Goal: Information Seeking & Learning: Learn about a topic

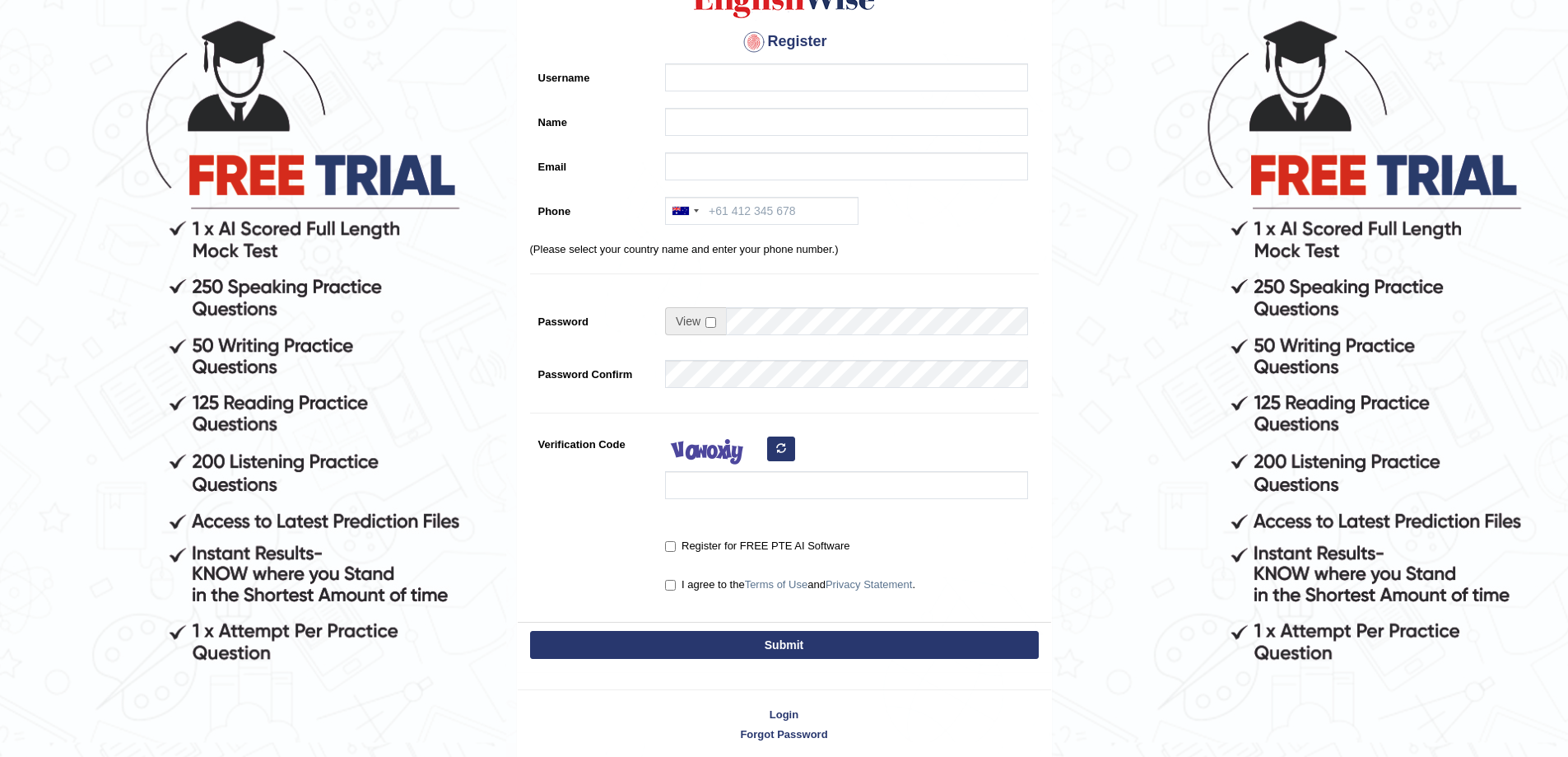
scroll to position [209, 0]
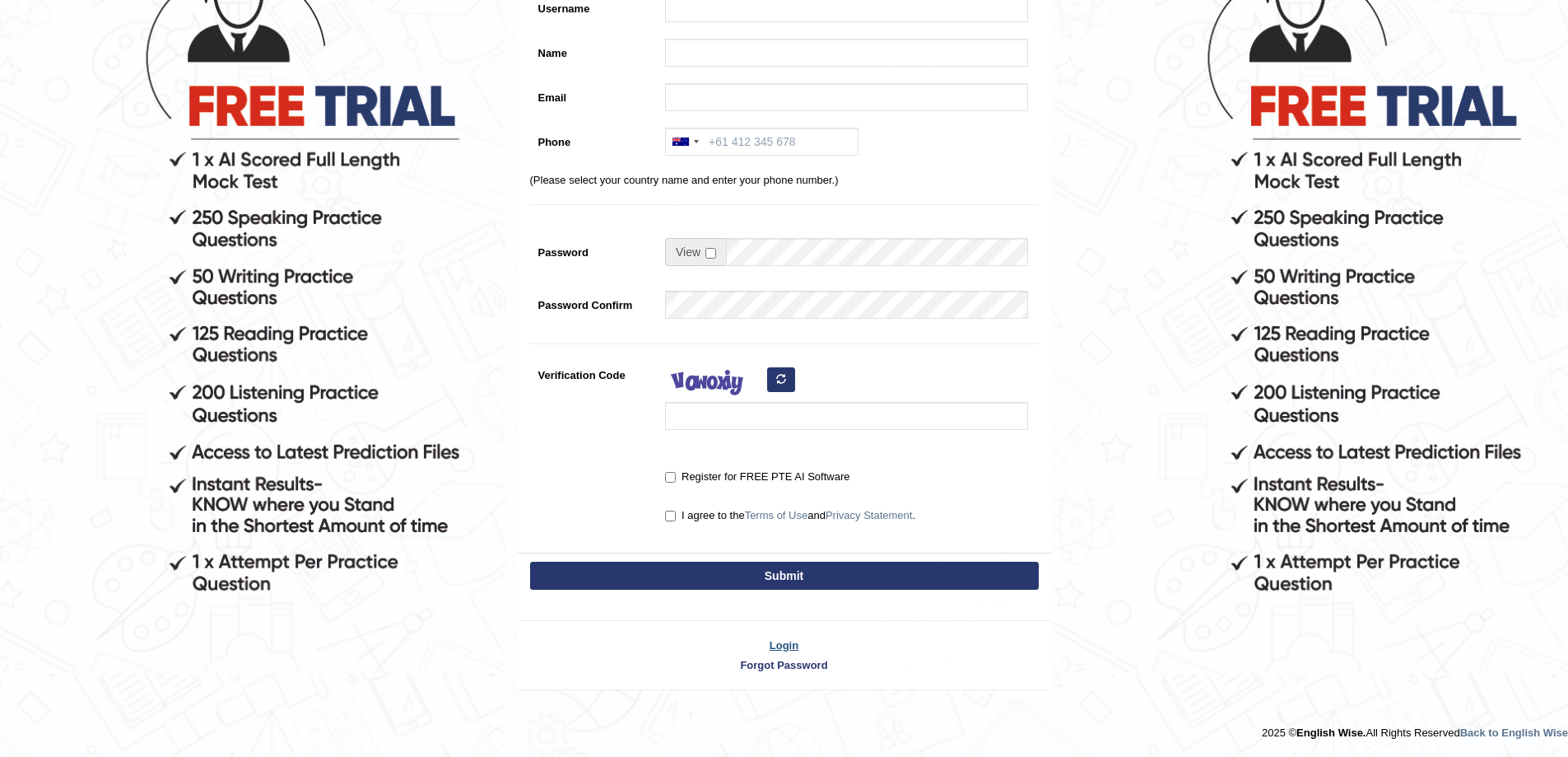
drag, startPoint x: 784, startPoint y: 645, endPoint x: 822, endPoint y: 646, distance: 38.0
click at [784, 645] on link "Login" at bounding box center [784, 645] width 533 height 16
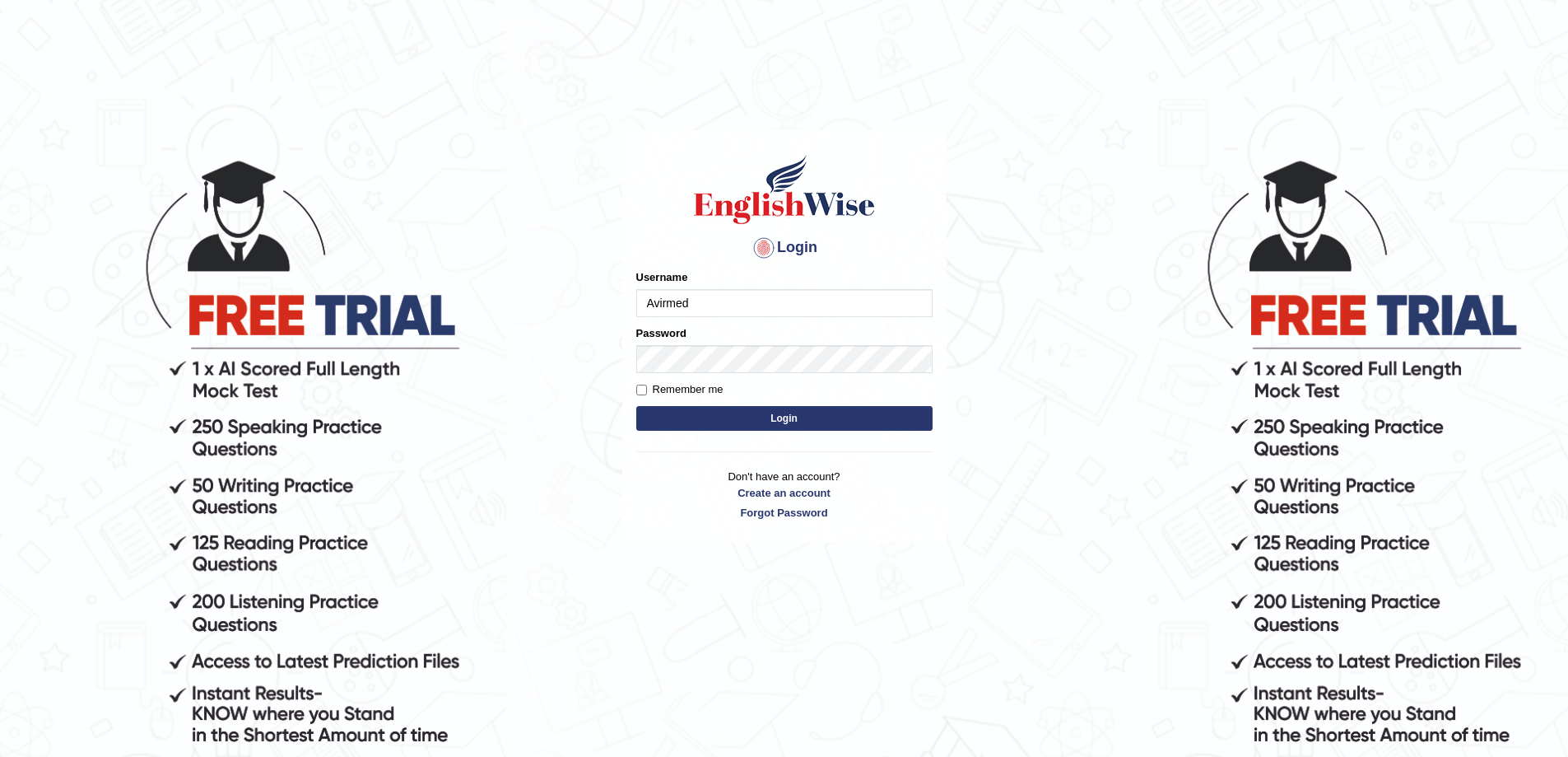
type input "Avirmed"
click at [643, 386] on input "Remember me" at bounding box center [641, 389] width 11 height 11
checkbox input "true"
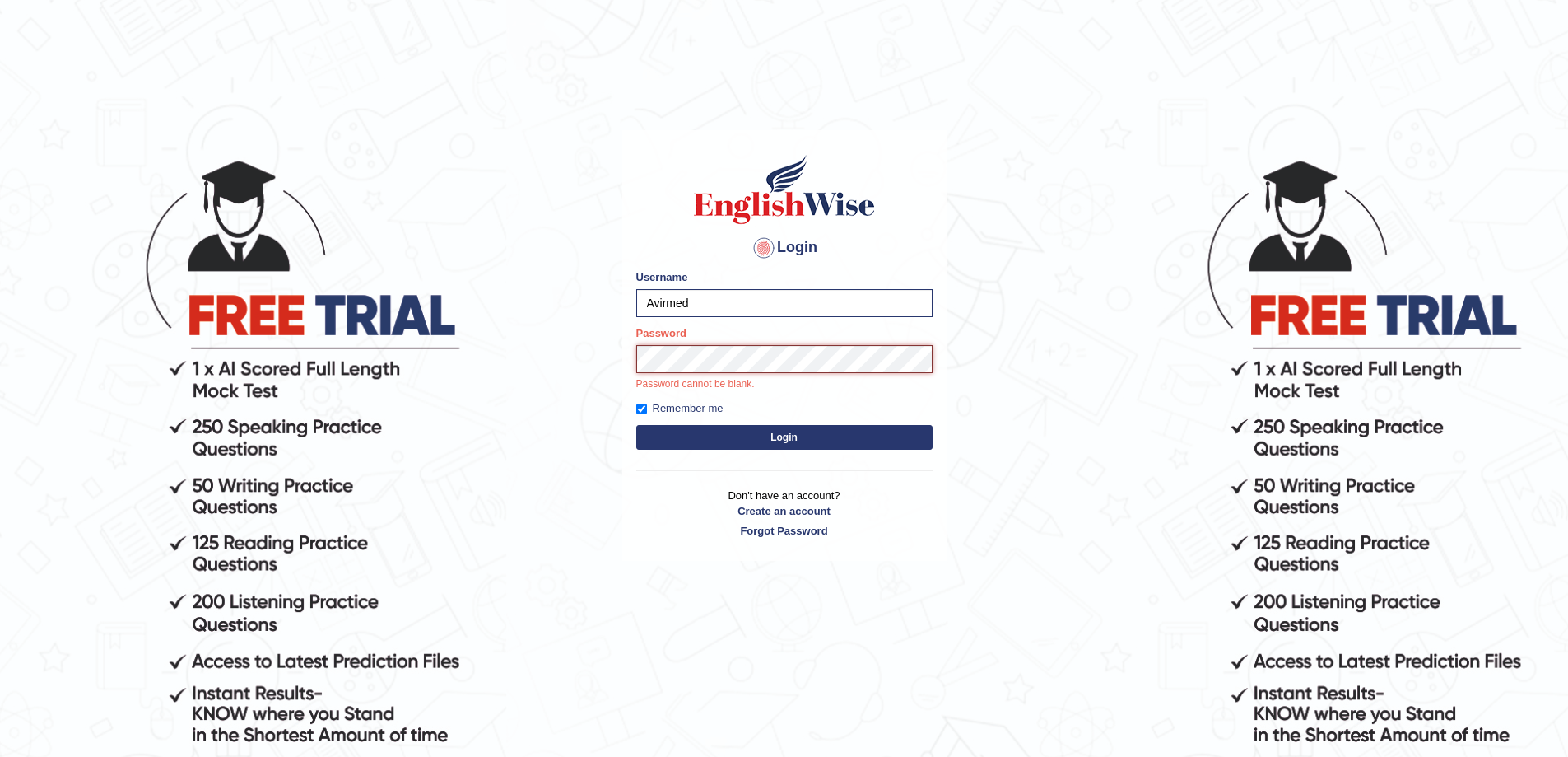
click at [636, 425] on button "Login" at bounding box center [784, 437] width 296 height 25
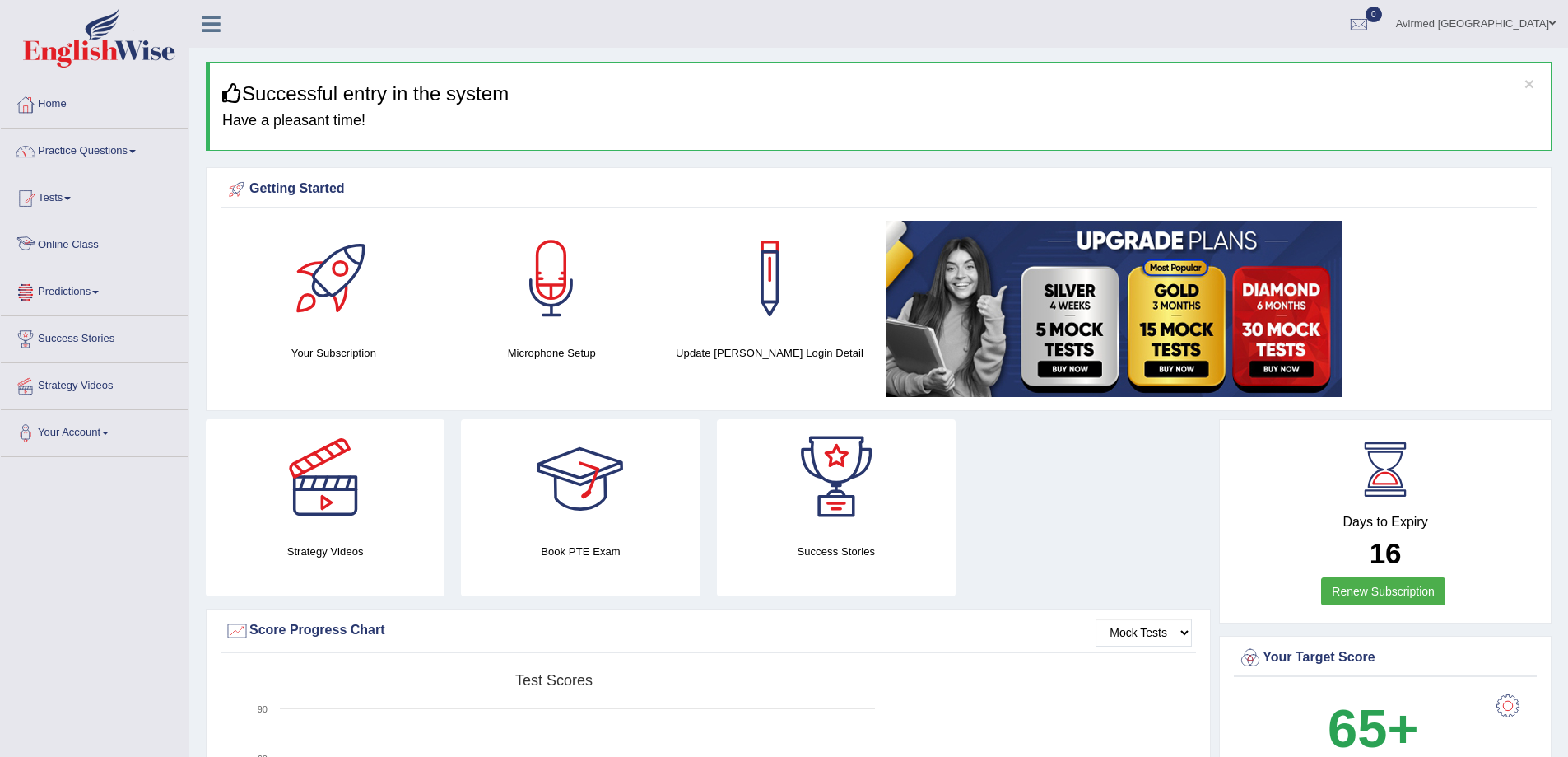
click at [84, 243] on link "Online Class" at bounding box center [94, 243] width 187 height 42
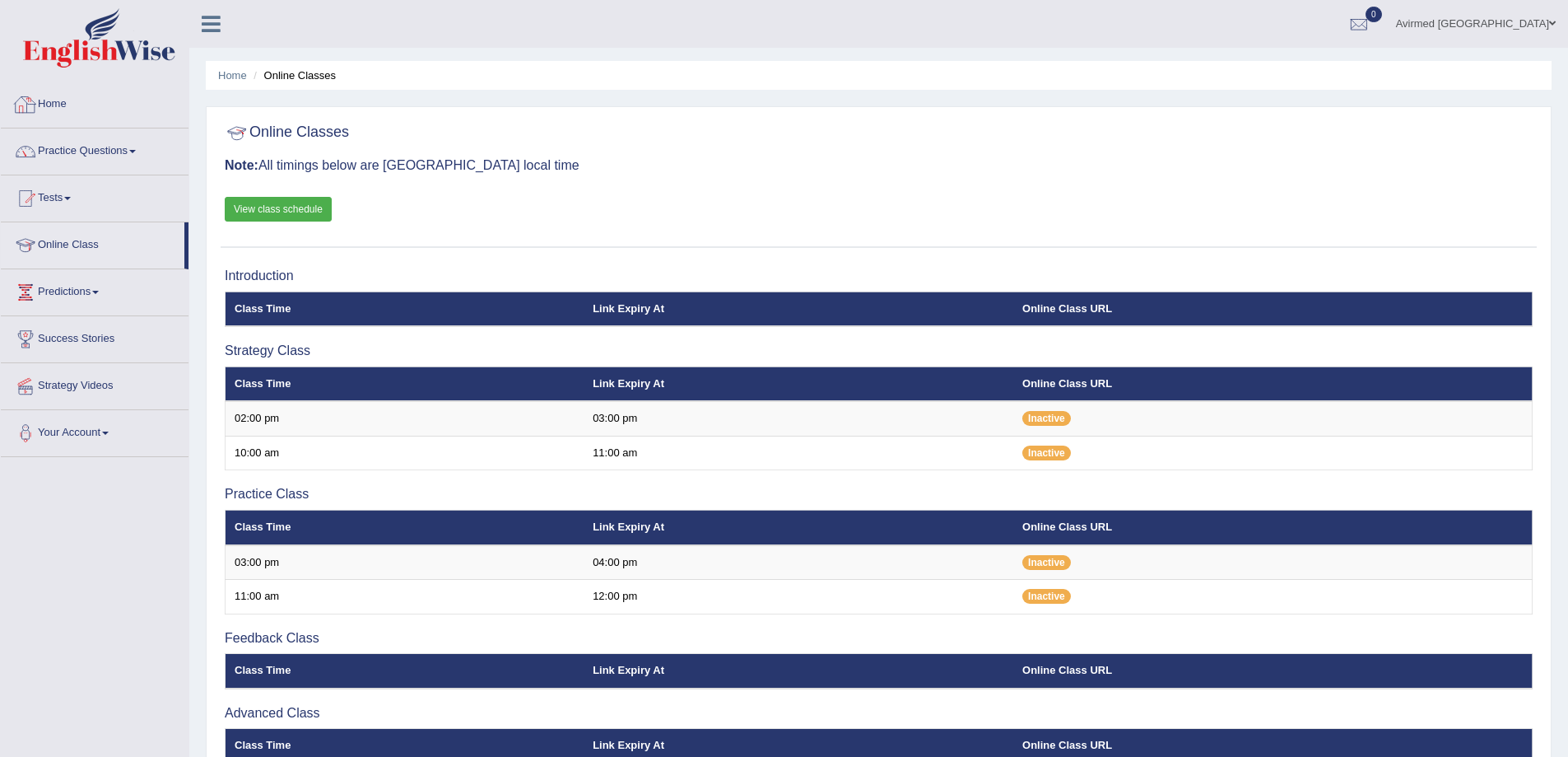
click at [66, 107] on link "Home" at bounding box center [94, 102] width 187 height 42
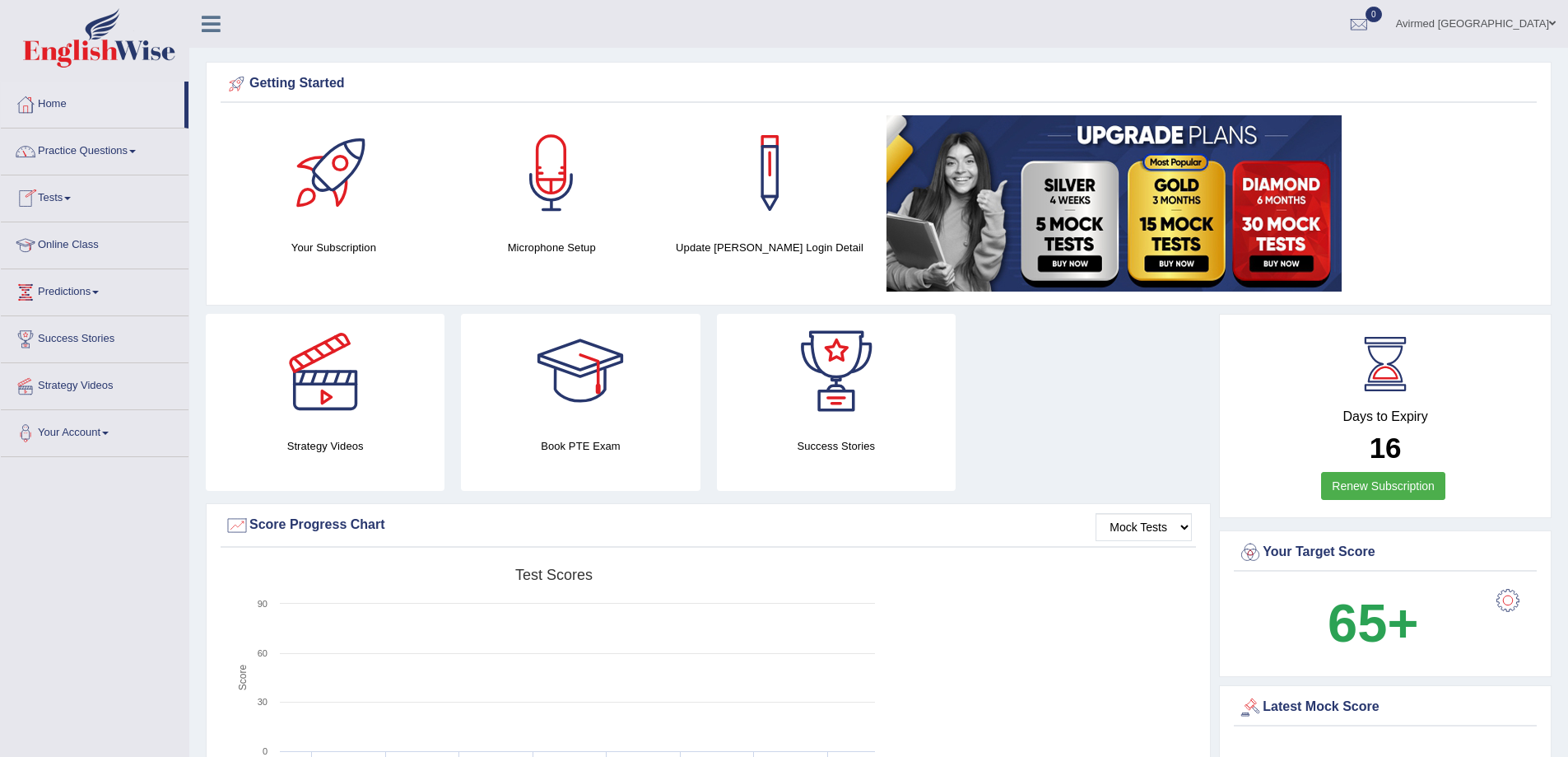
click at [88, 239] on link "Online Class" at bounding box center [94, 243] width 187 height 42
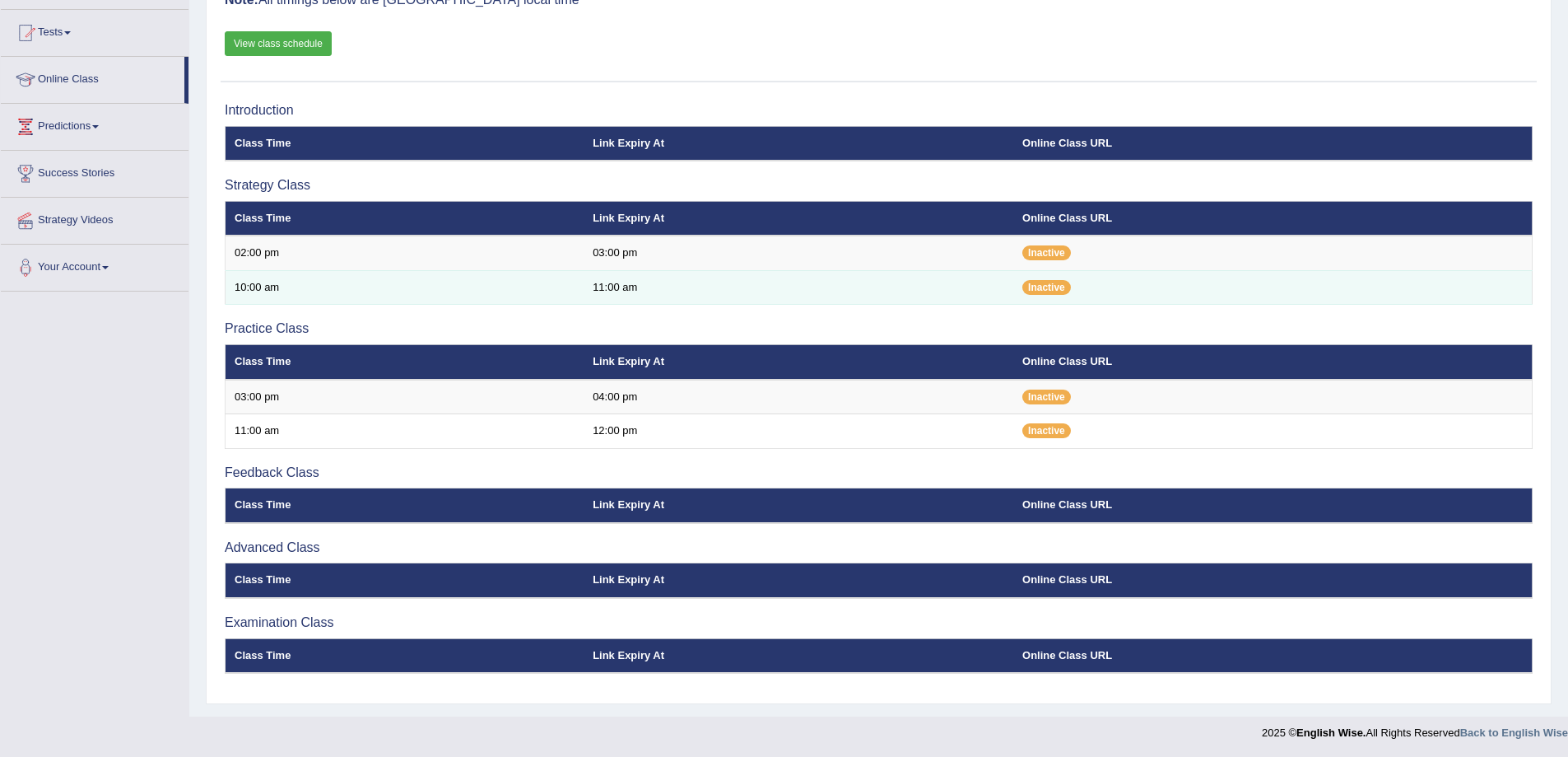
scroll to position [166, 0]
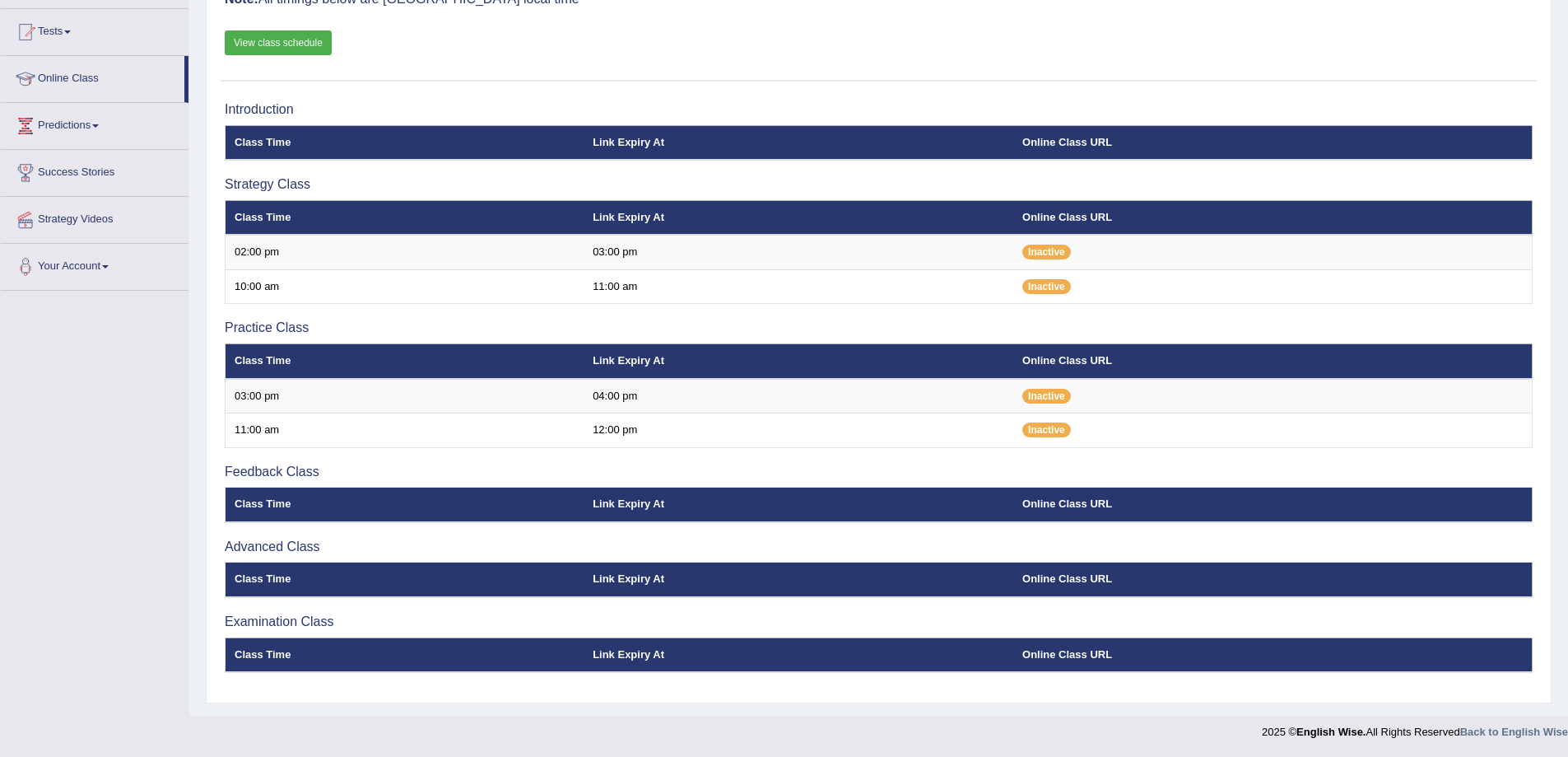
click at [291, 38] on link "View class schedule" at bounding box center [278, 43] width 107 height 25
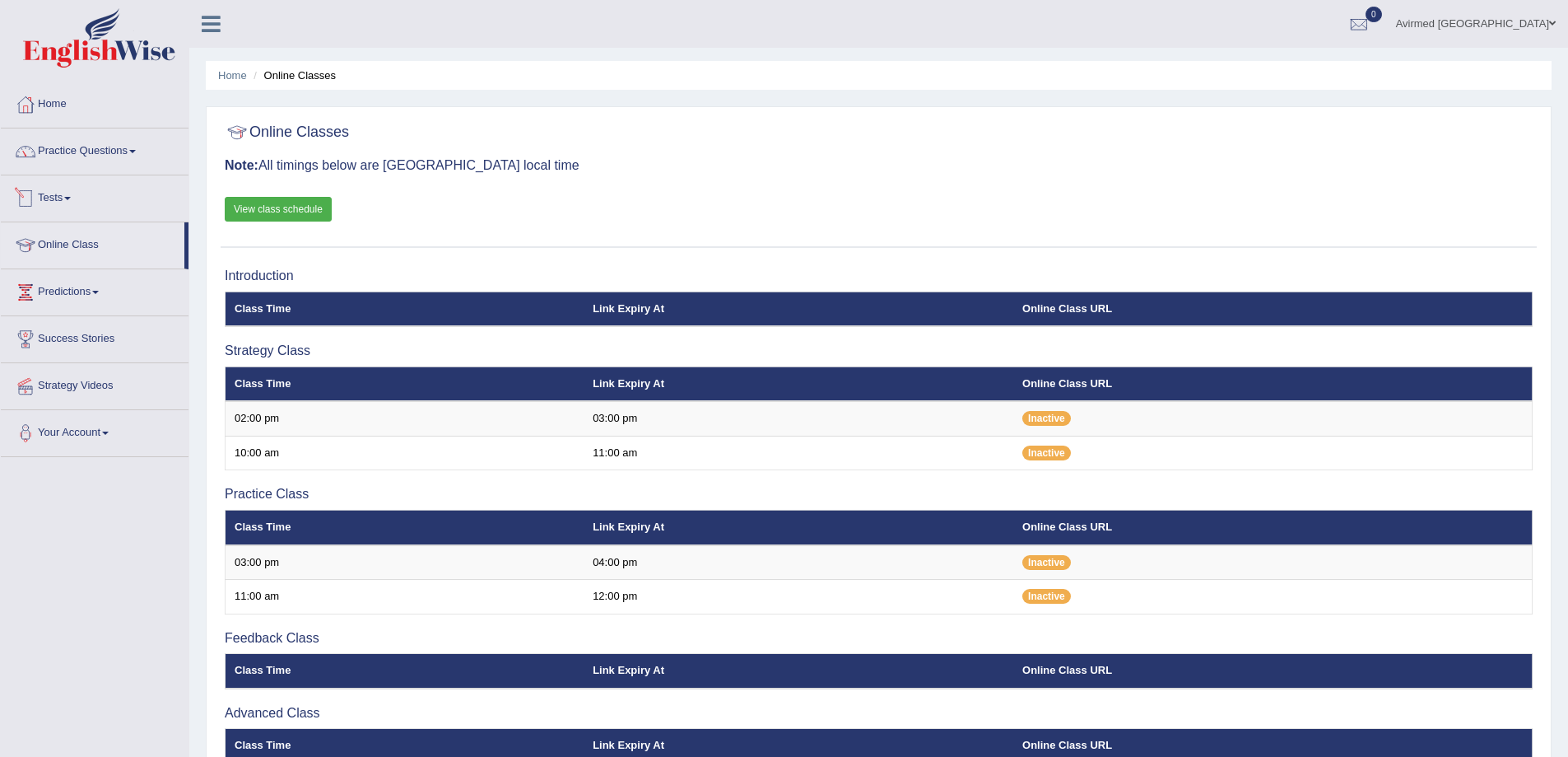
click at [270, 209] on link "View class schedule" at bounding box center [278, 209] width 107 height 25
click at [57, 106] on link "Home" at bounding box center [94, 102] width 187 height 42
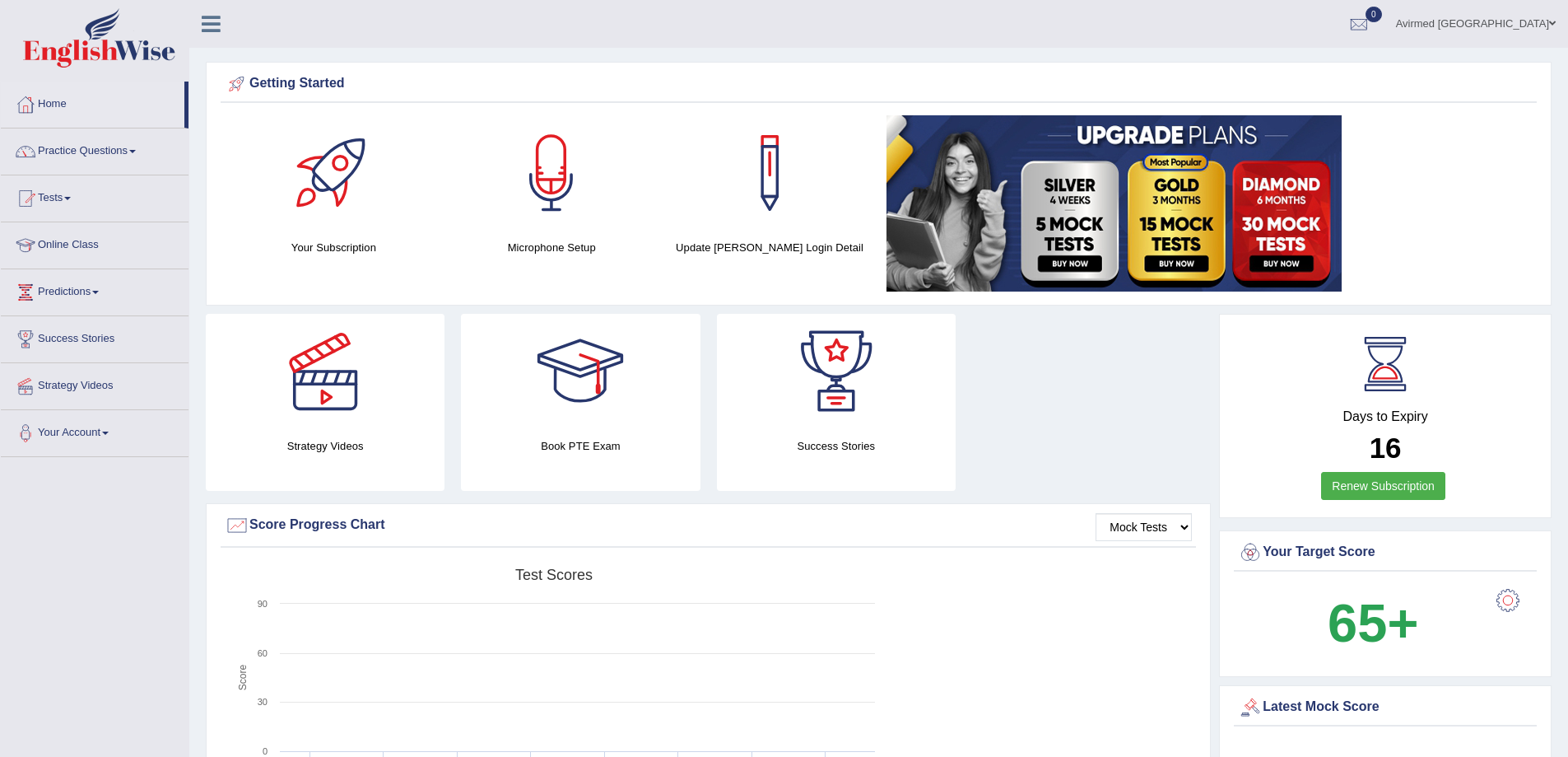
drag, startPoint x: 1395, startPoint y: 447, endPoint x: 1365, endPoint y: 451, distance: 30.3
click at [1365, 451] on h2 "16" at bounding box center [1385, 448] width 294 height 32
drag, startPoint x: 1082, startPoint y: 316, endPoint x: 1071, endPoint y: 446, distance: 130.5
click at [1072, 446] on div "Strategy Videos Book PTE Exam Success Stories" at bounding box center [707, 408] width 1021 height 189
drag, startPoint x: 1085, startPoint y: 324, endPoint x: 1103, endPoint y: 396, distance: 74.2
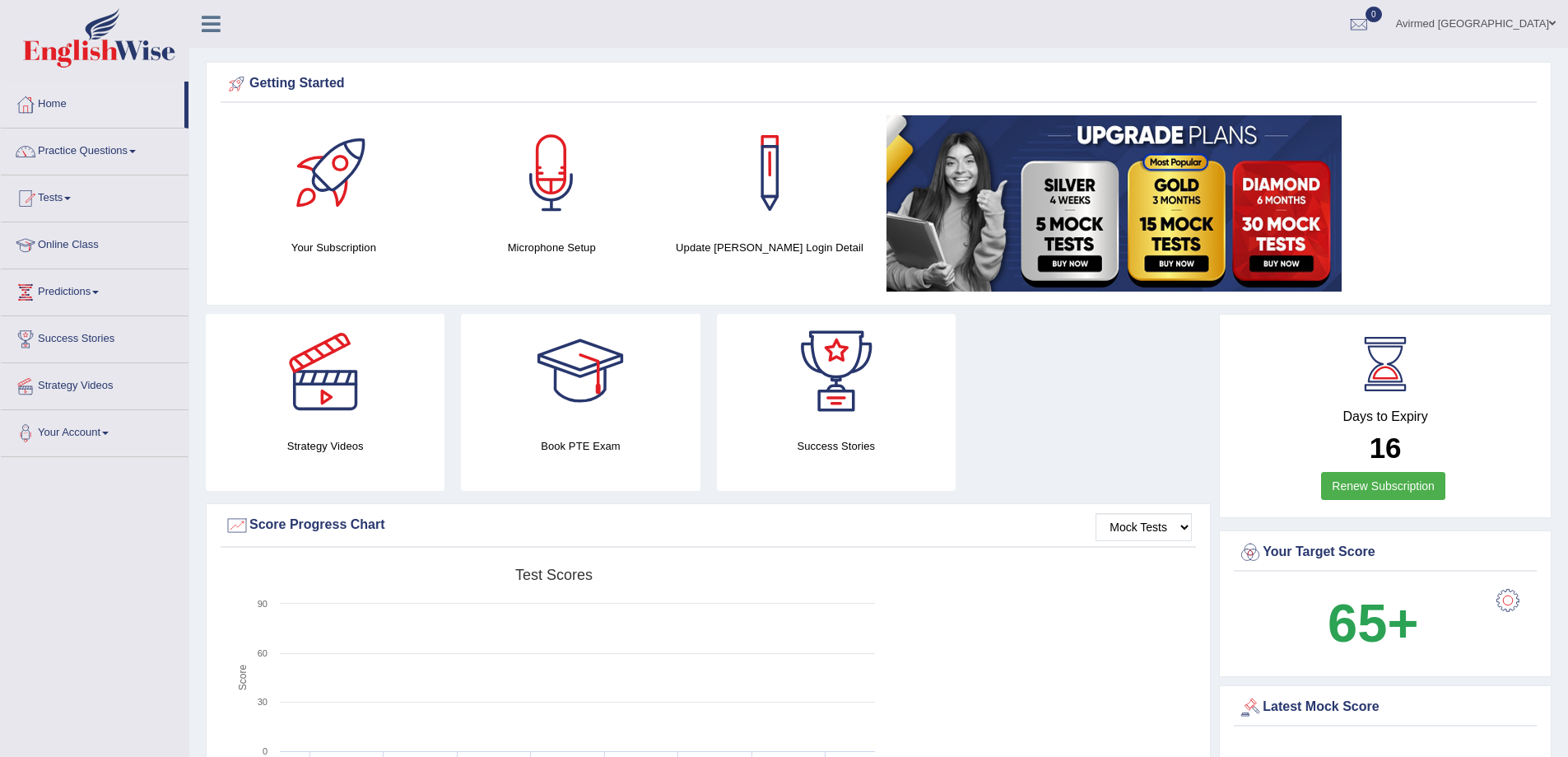
click at [1100, 388] on div "Strategy Videos Book PTE Exam Success Stories" at bounding box center [707, 408] width 1021 height 189
